Goal: Task Accomplishment & Management: Manage account settings

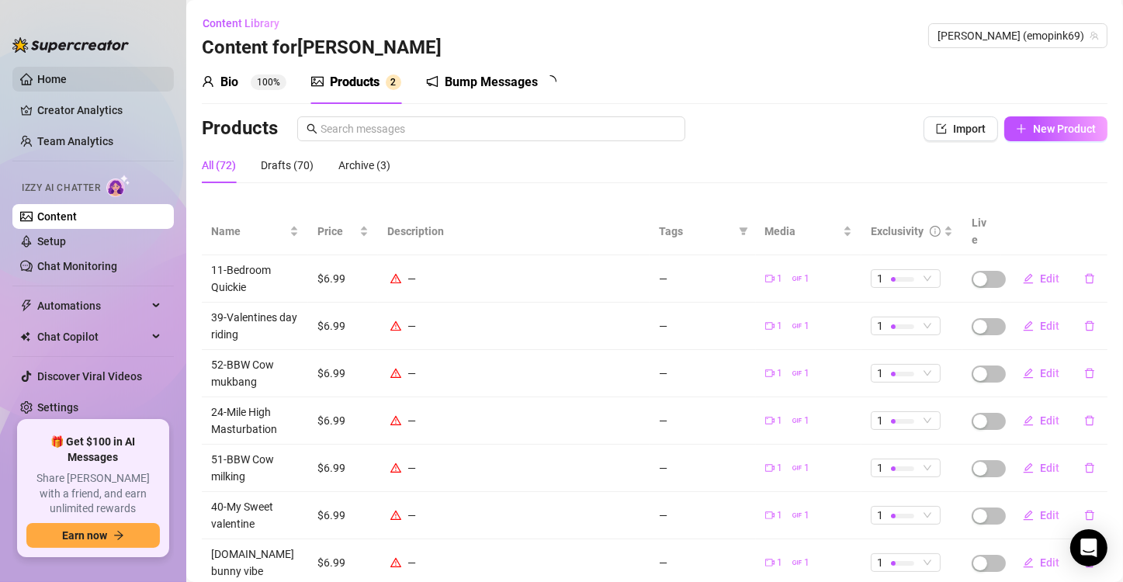
click at [67, 85] on link "Home" at bounding box center [51, 79] width 29 height 12
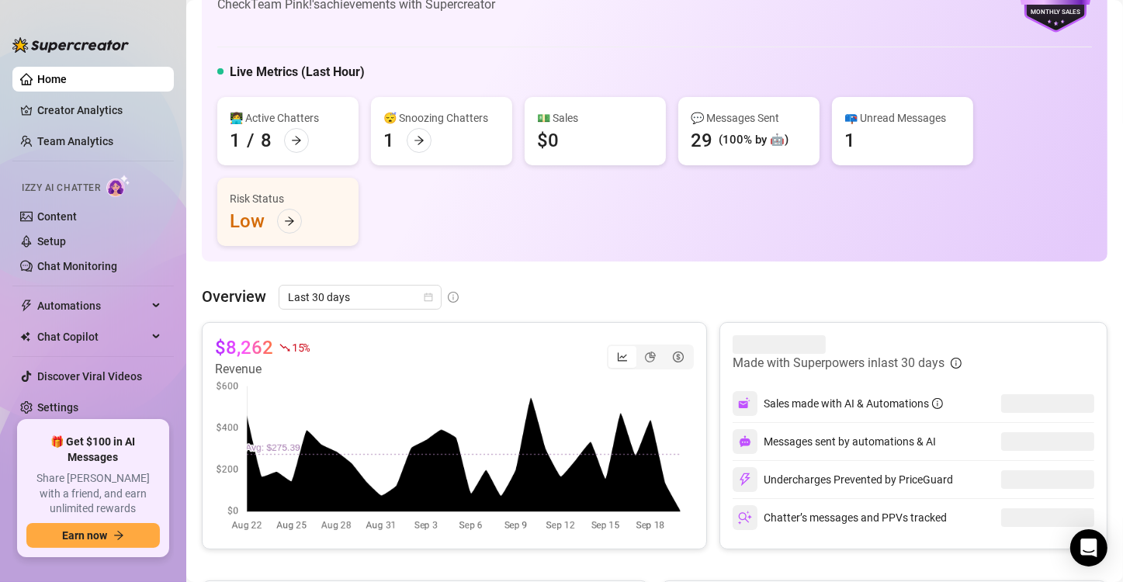
scroll to position [84, 0]
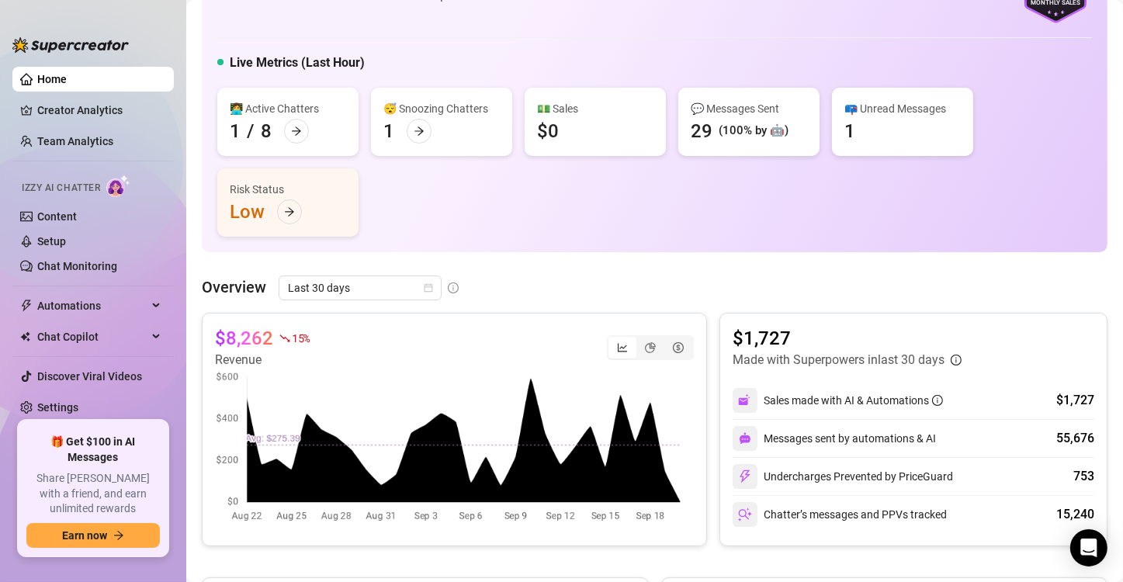
click at [67, 75] on link "Home" at bounding box center [51, 79] width 29 height 12
click at [77, 103] on link "Creator Analytics" at bounding box center [99, 110] width 124 height 25
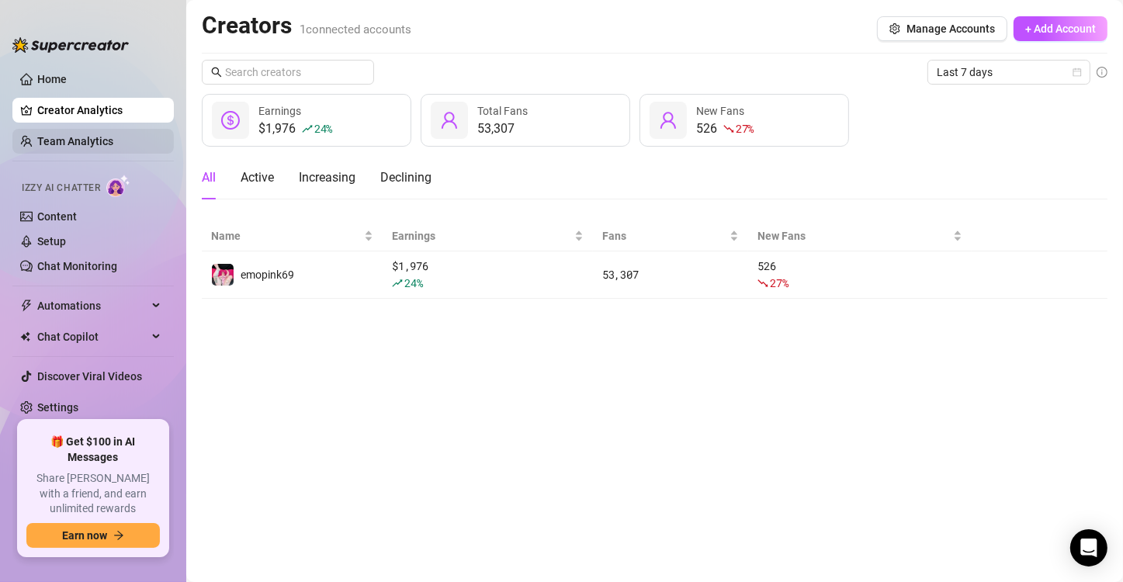
click at [82, 135] on link "Team Analytics" at bounding box center [75, 141] width 76 height 12
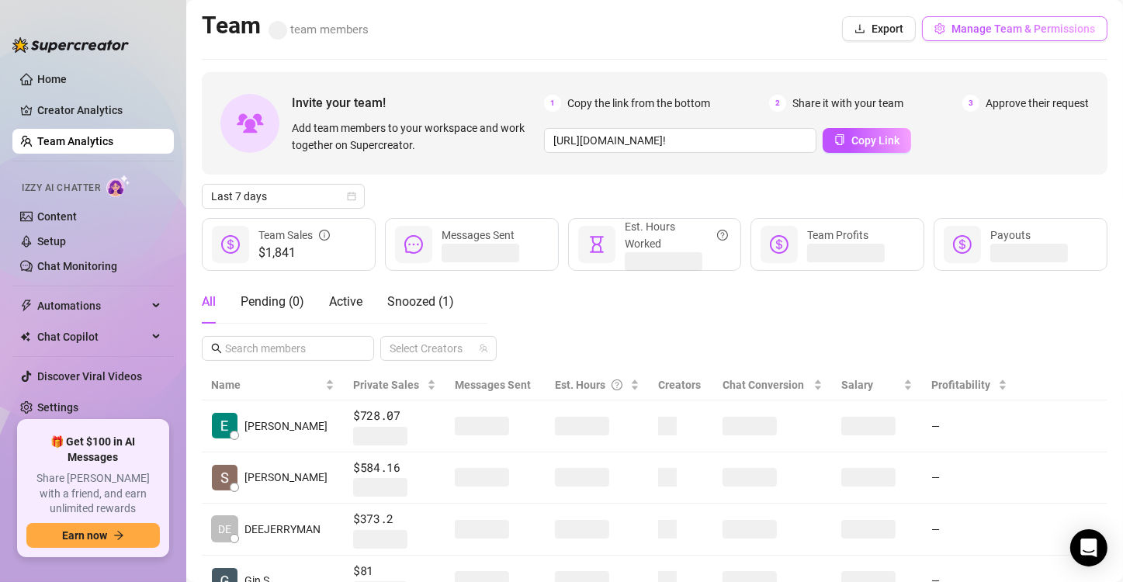
click at [1006, 34] on span "Manage Team & Permissions" at bounding box center [1024, 29] width 144 height 12
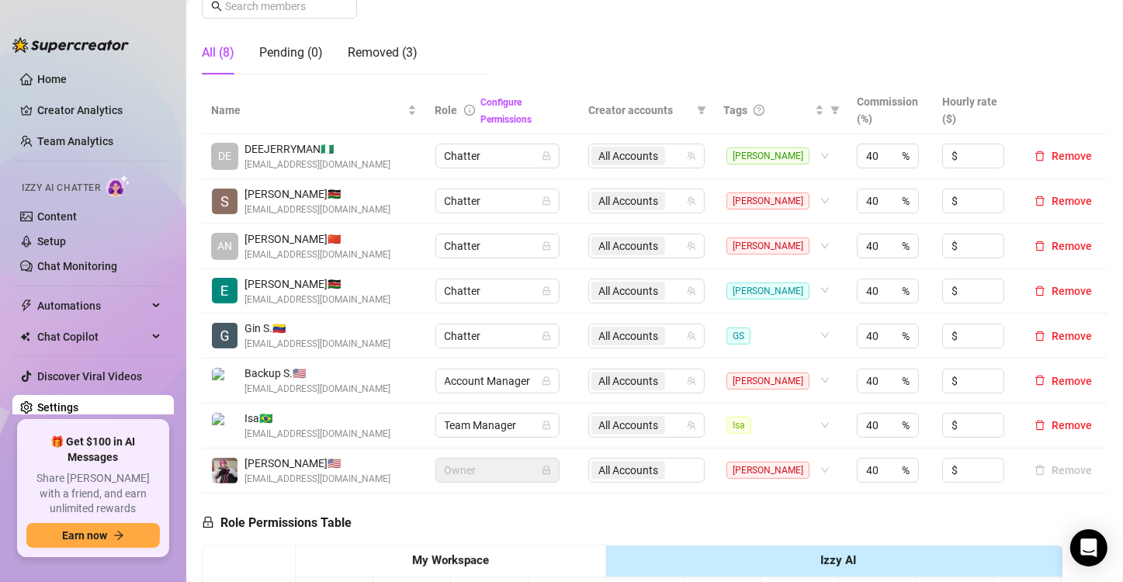
scroll to position [267, 0]
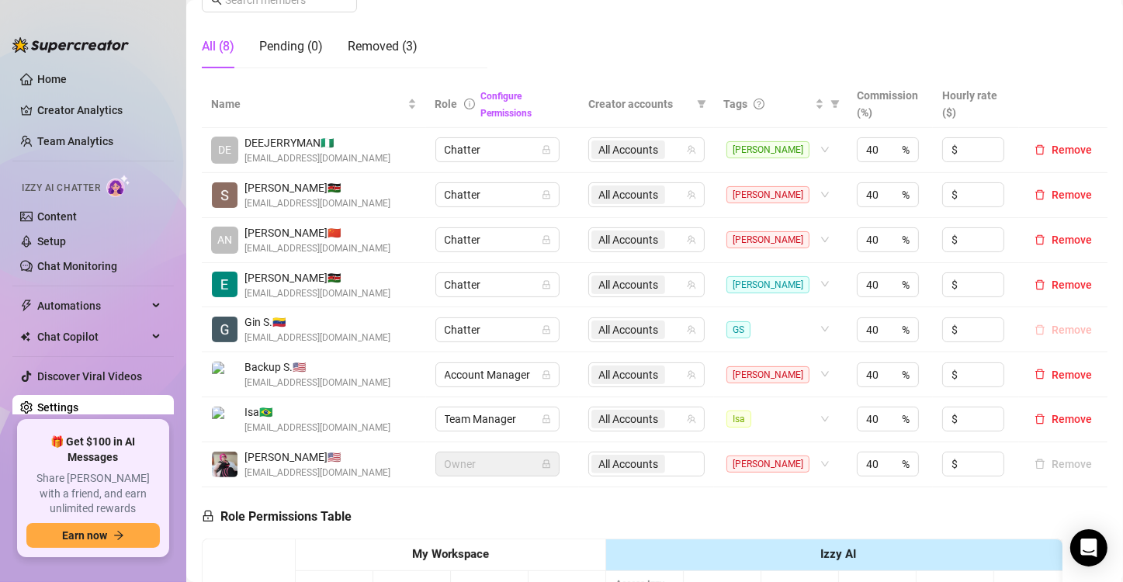
click at [1035, 328] on icon "delete" at bounding box center [1040, 329] width 11 height 11
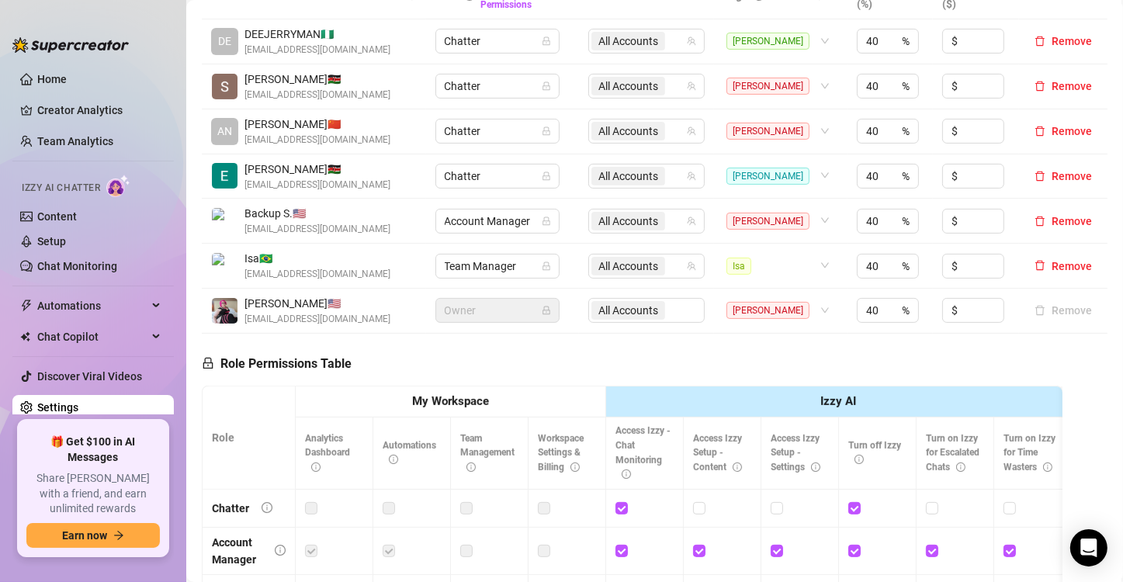
scroll to position [0, 0]
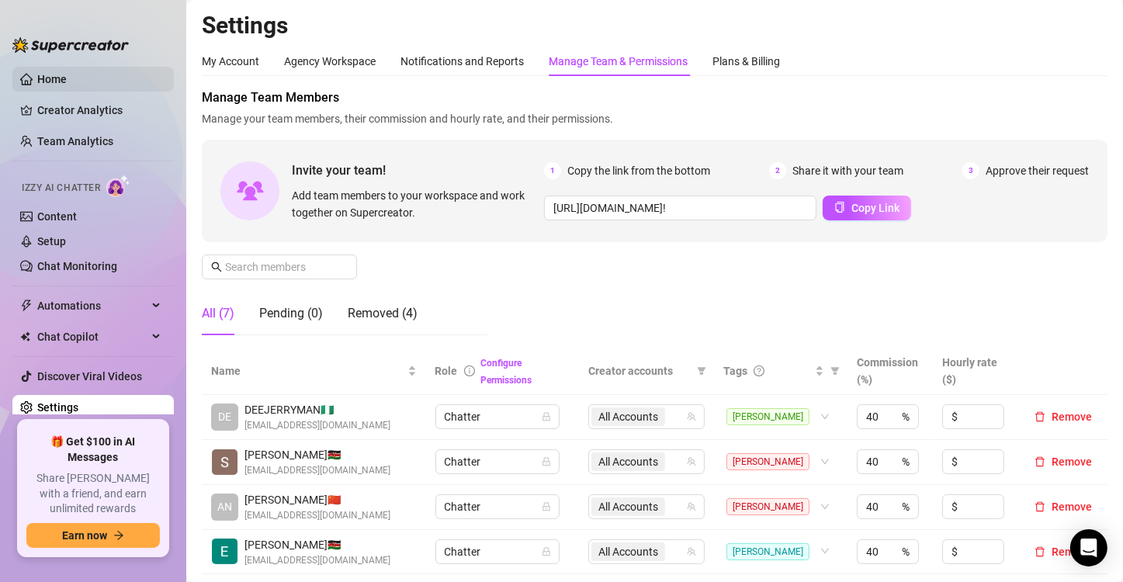
click at [57, 75] on link "Home" at bounding box center [51, 79] width 29 height 12
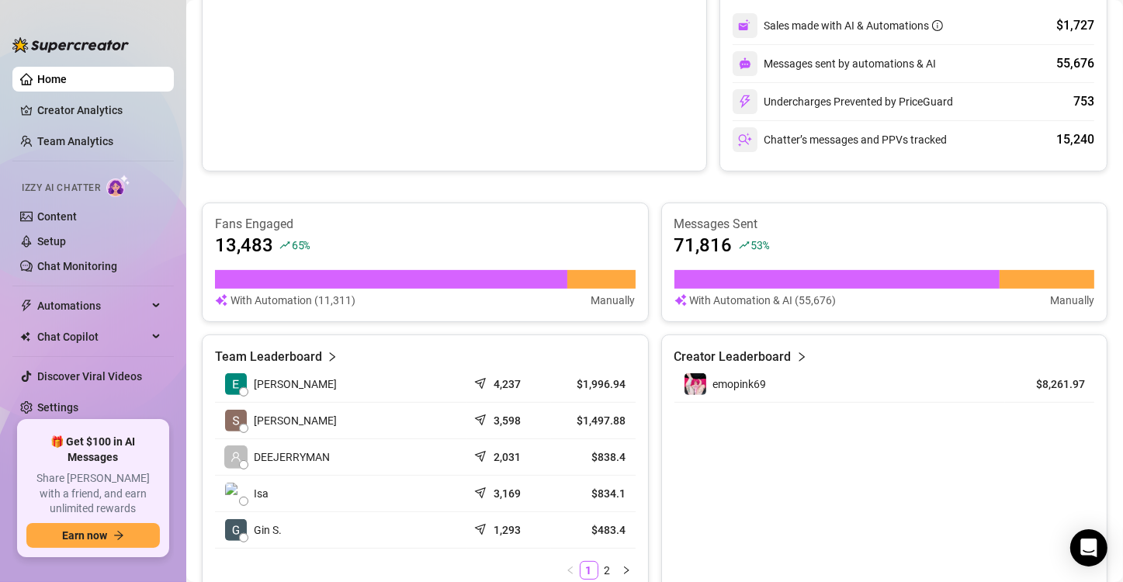
scroll to position [458, 0]
